Goal: Transaction & Acquisition: Purchase product/service

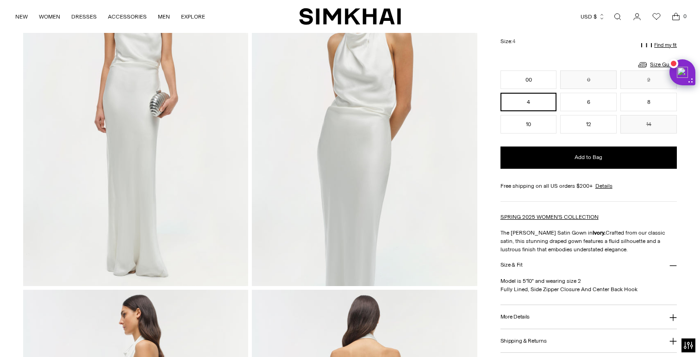
scroll to position [121, 0]
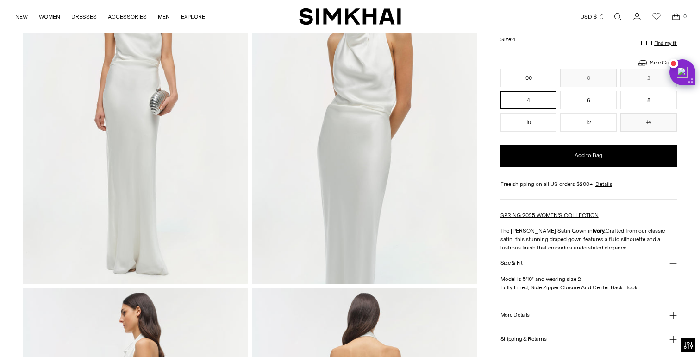
click at [530, 337] on h3 "Shipping & Returns" at bounding box center [524, 339] width 46 height 6
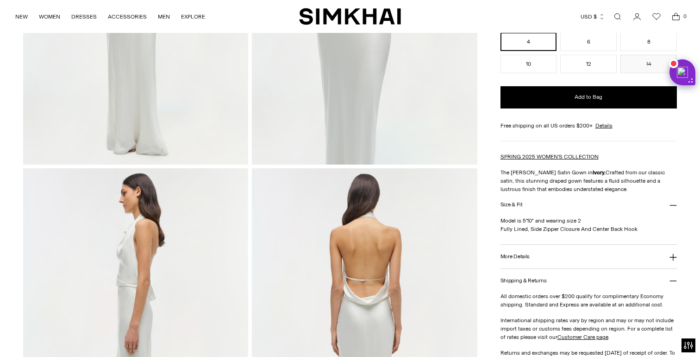
scroll to position [246, 0]
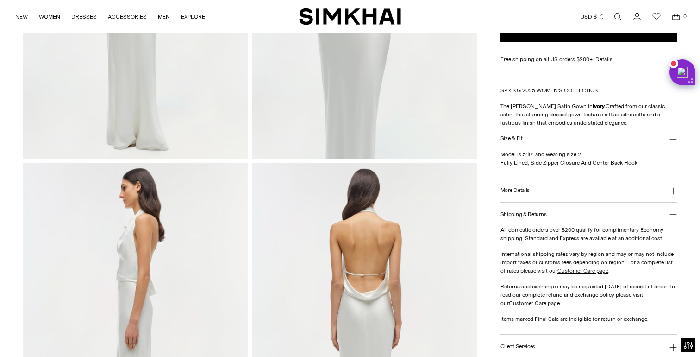
drag, startPoint x: 542, startPoint y: 236, endPoint x: 542, endPoint y: 257, distance: 20.8
click at [542, 257] on div "All domestic orders over $200 qualify for complimentary Economy shipping. Stand…" at bounding box center [589, 280] width 176 height 108
click at [542, 257] on p "International shipping rates vary by region and may or may not include import t…" at bounding box center [589, 262] width 176 height 25
click at [541, 257] on p "International shipping rates vary by region and may or may not include import t…" at bounding box center [589, 262] width 176 height 25
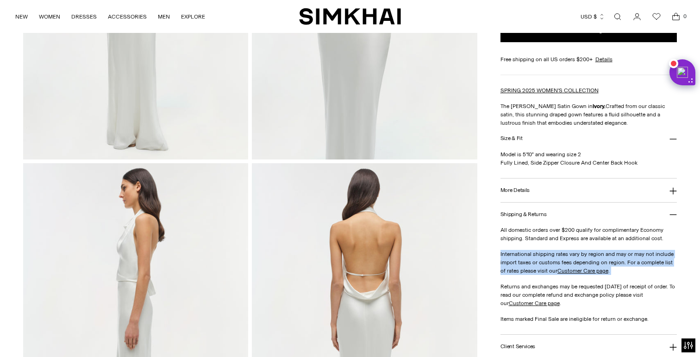
click at [541, 257] on p "International shipping rates vary by region and may or may not include import t…" at bounding box center [589, 262] width 176 height 25
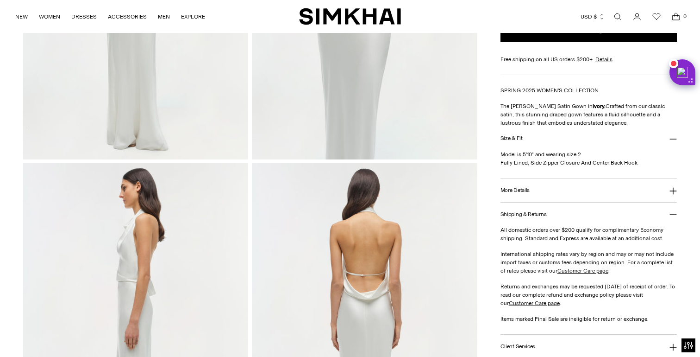
click at [533, 298] on p "Returns and exchanges may be requested [DATE] of receipt of order. To read our …" at bounding box center [589, 294] width 176 height 25
click at [532, 296] on p "Returns and exchanges may be requested [DATE] of receipt of order. To read our …" at bounding box center [589, 294] width 176 height 25
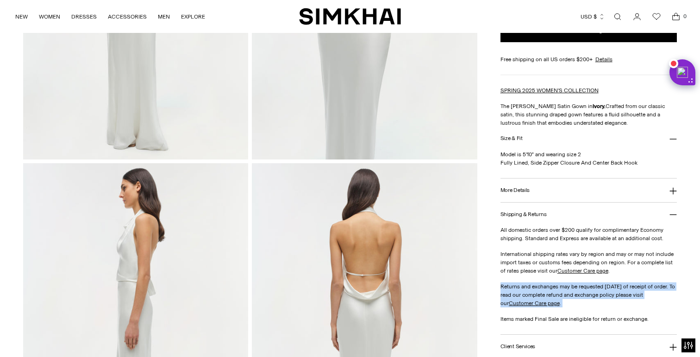
click at [532, 296] on p "Returns and exchanges may be requested [DATE] of receipt of order. To read our …" at bounding box center [589, 294] width 176 height 25
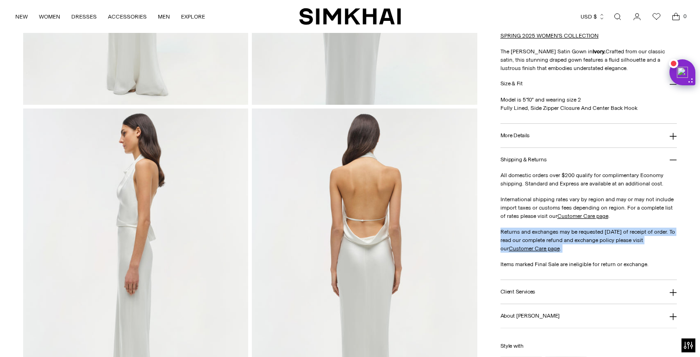
scroll to position [339, 0]
